Goal: Find specific page/section: Find specific page/section

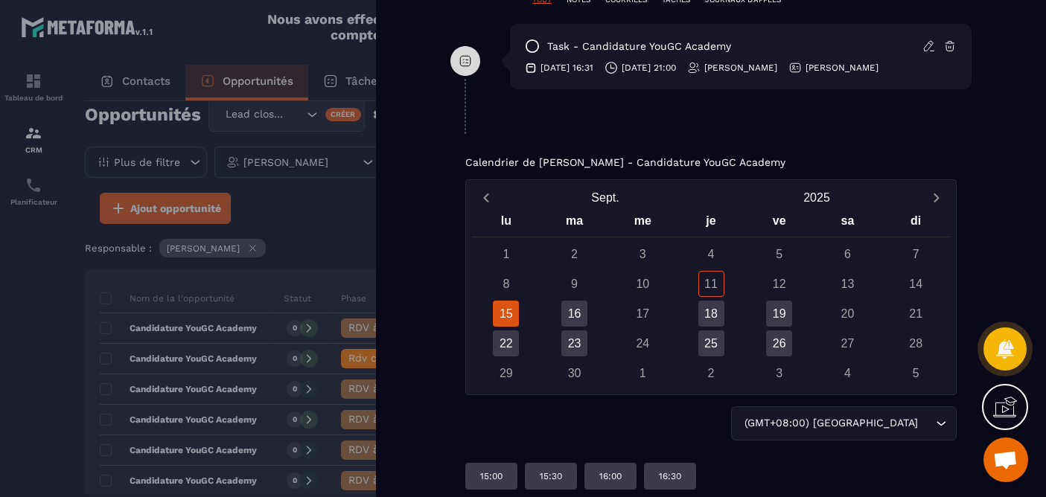
scroll to position [1004, 0]
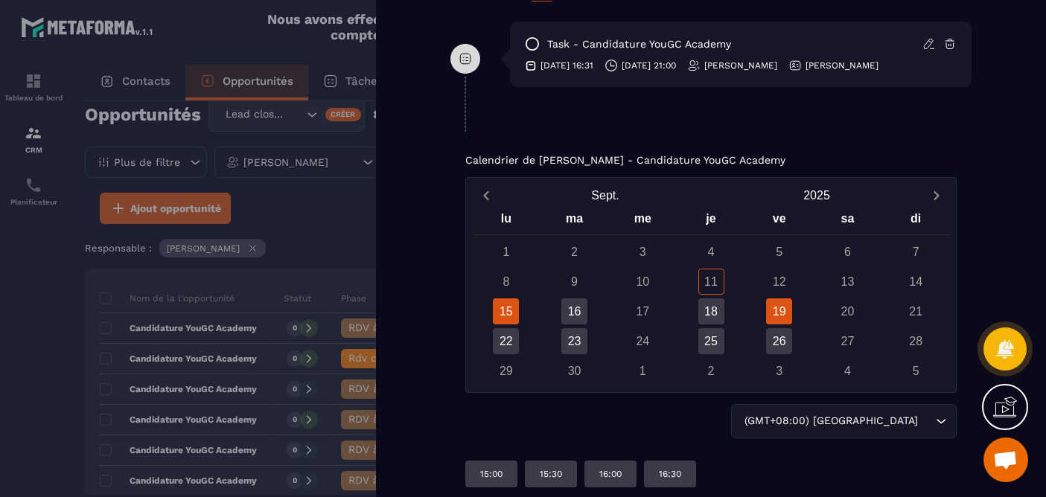
click at [784, 316] on div "19" at bounding box center [779, 312] width 26 height 26
click at [716, 303] on div "18" at bounding box center [711, 312] width 26 height 26
click at [503, 311] on div "15" at bounding box center [506, 312] width 26 height 26
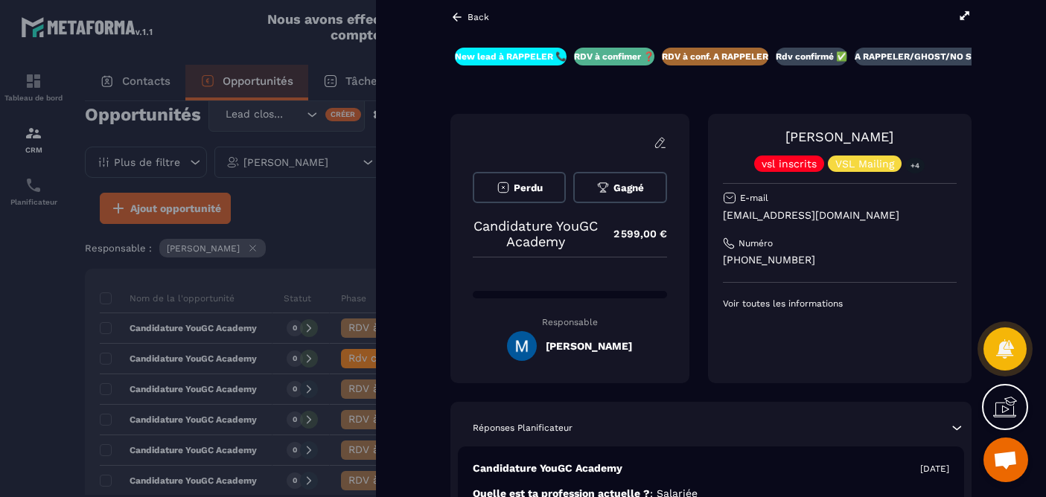
scroll to position [0, 0]
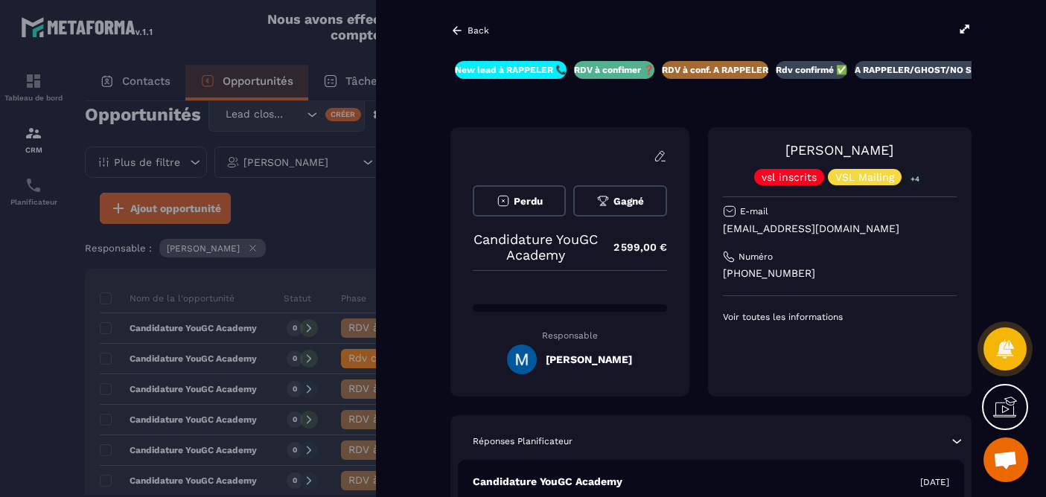
click at [456, 30] on icon at bounding box center [457, 30] width 9 height 8
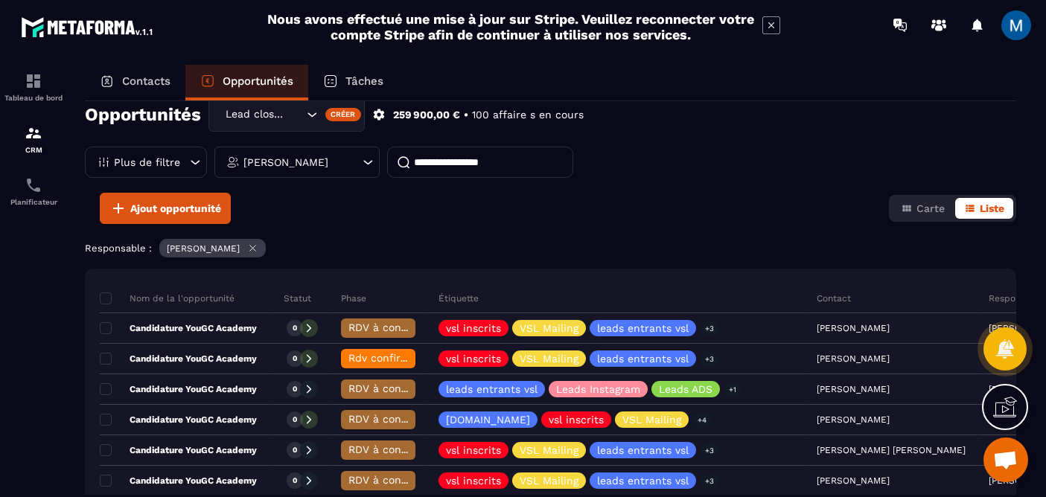
click at [256, 247] on icon at bounding box center [253, 249] width 6 height 6
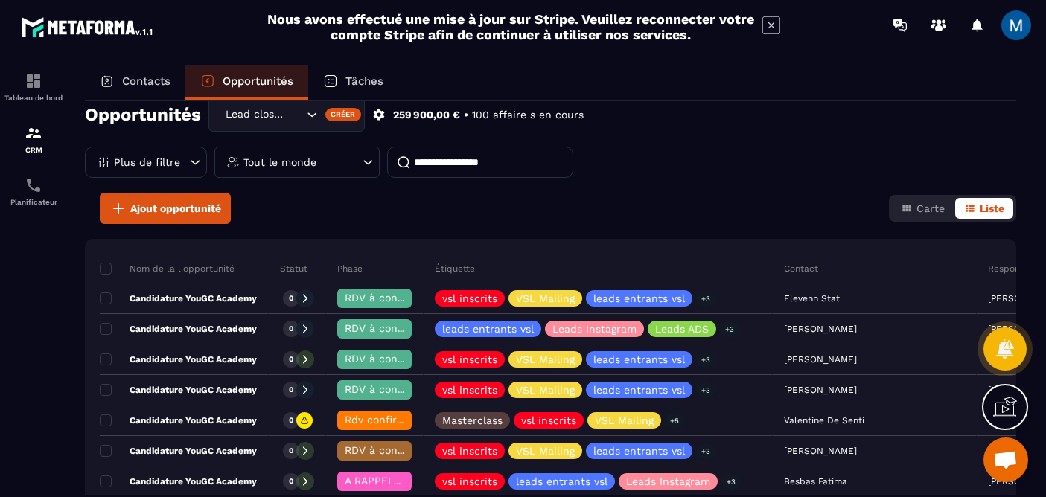
click at [155, 83] on p "Contacts" at bounding box center [146, 80] width 48 height 13
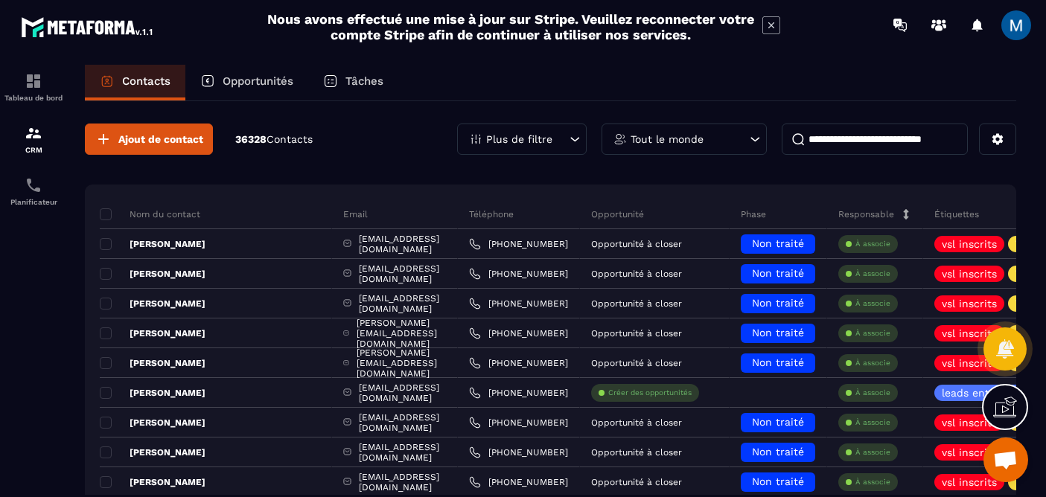
click at [895, 145] on input at bounding box center [875, 139] width 186 height 31
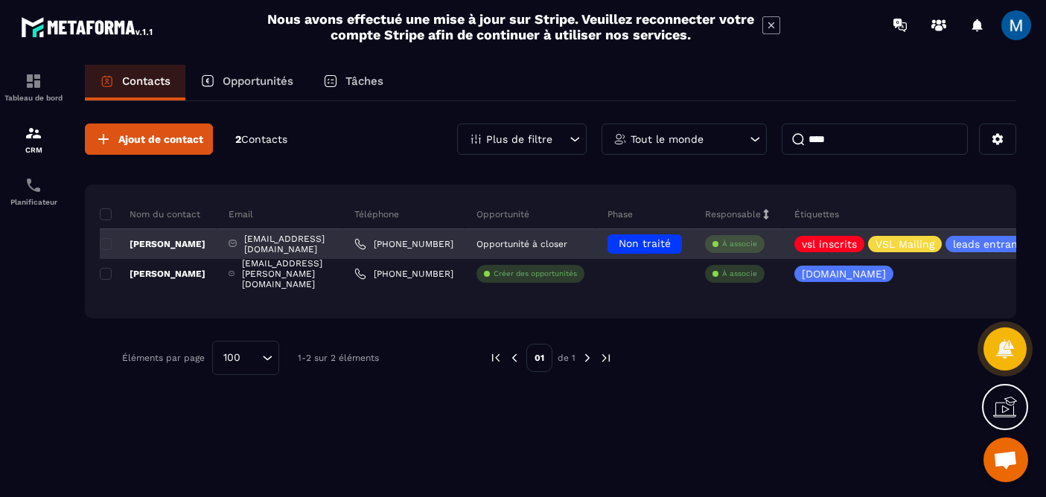
type input "****"
click at [182, 247] on div "[PERSON_NAME]" at bounding box center [159, 244] width 118 height 30
